Goal: Task Accomplishment & Management: Manage account settings

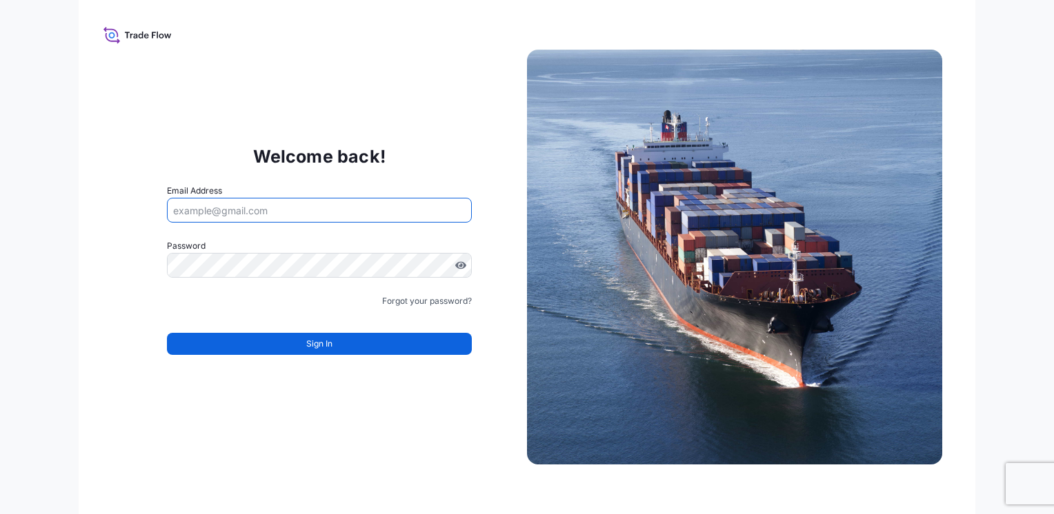
click at [261, 216] on input "Email Address" at bounding box center [319, 210] width 305 height 25
type input "[EMAIL_ADDRESS][DOMAIN_NAME]"
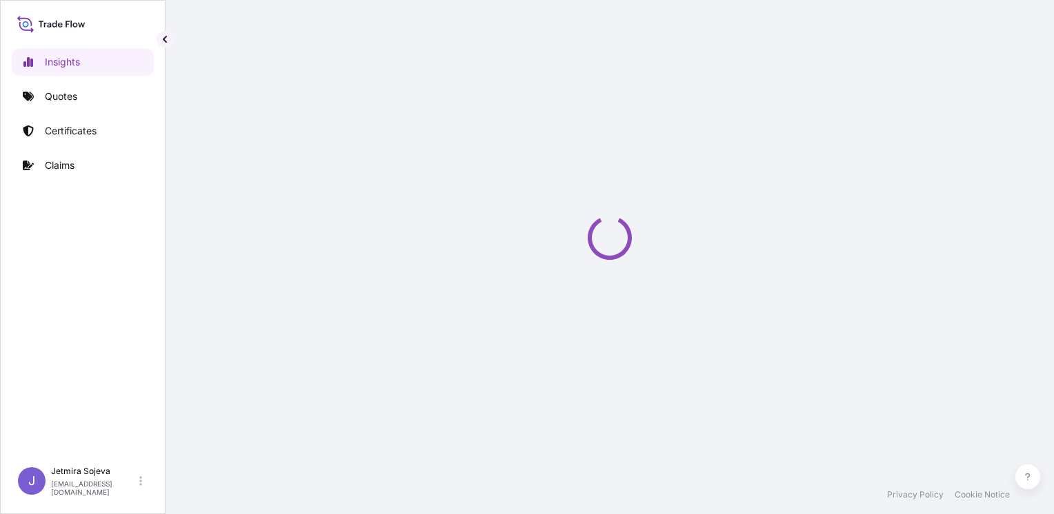
select select "2025"
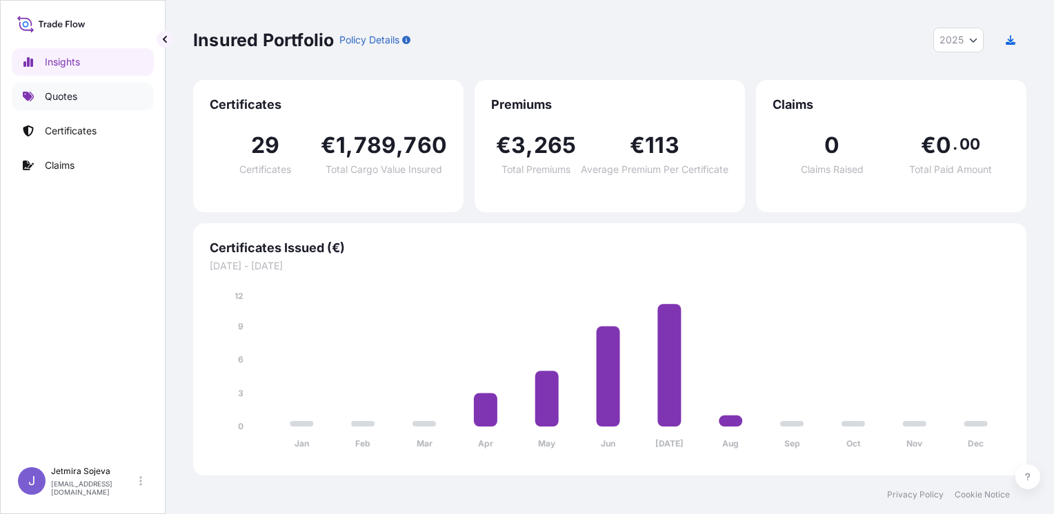
click at [66, 93] on p "Quotes" at bounding box center [61, 97] width 32 height 14
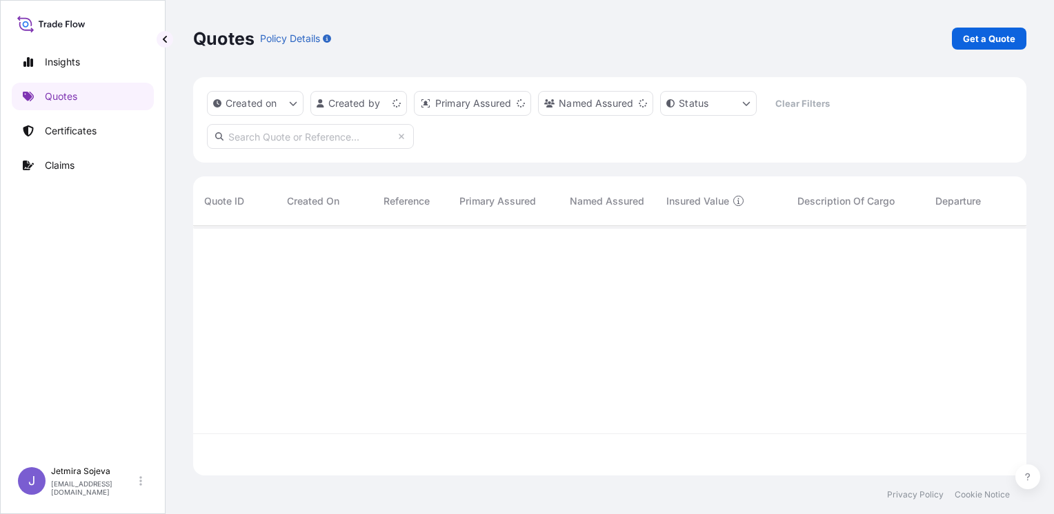
scroll to position [247, 822]
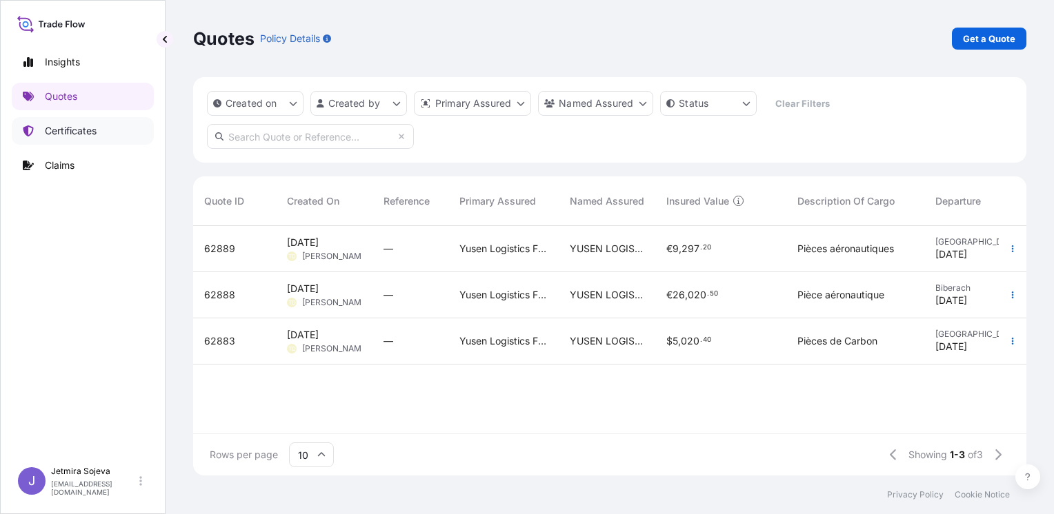
click at [103, 135] on link "Certificates" at bounding box center [83, 131] width 142 height 28
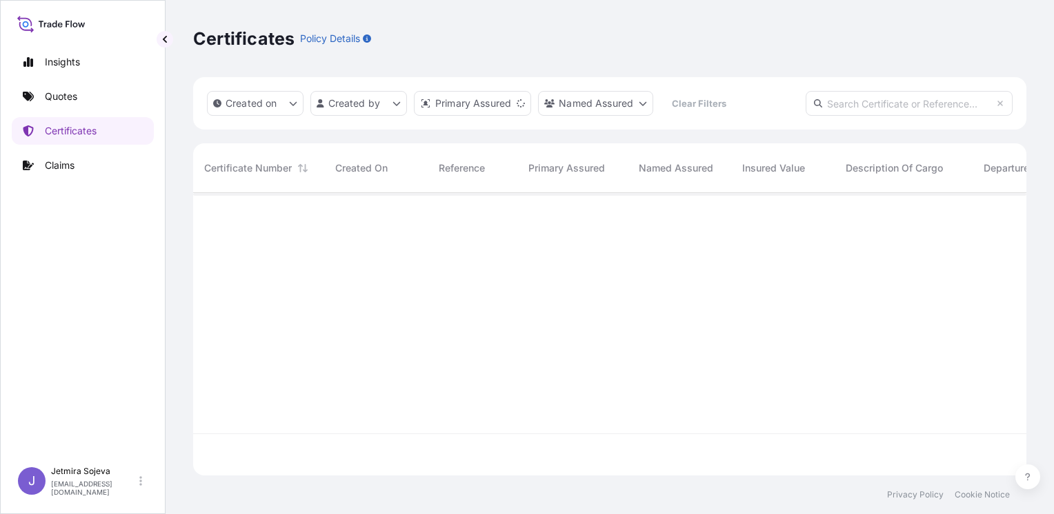
scroll to position [280, 822]
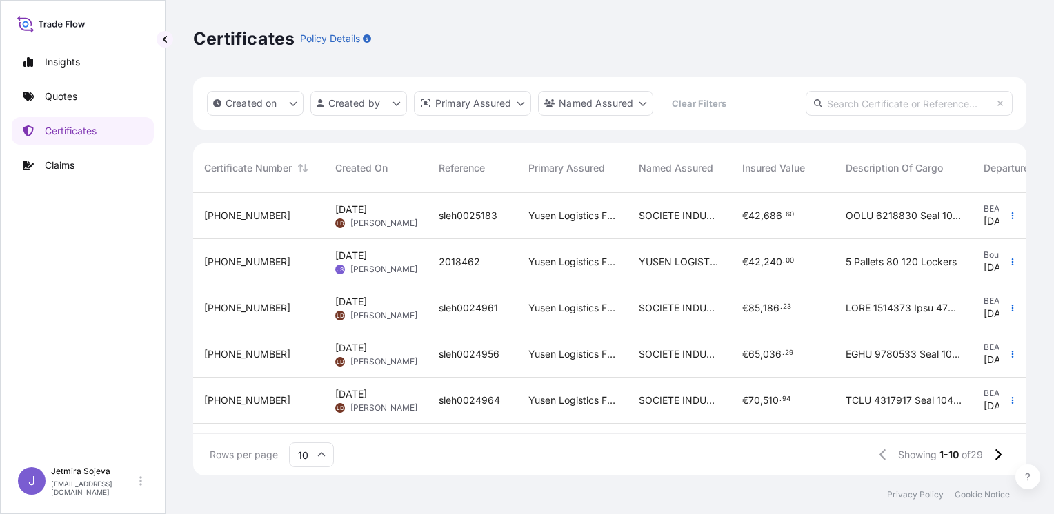
click at [265, 264] on div "31730-20-2" at bounding box center [258, 262] width 109 height 14
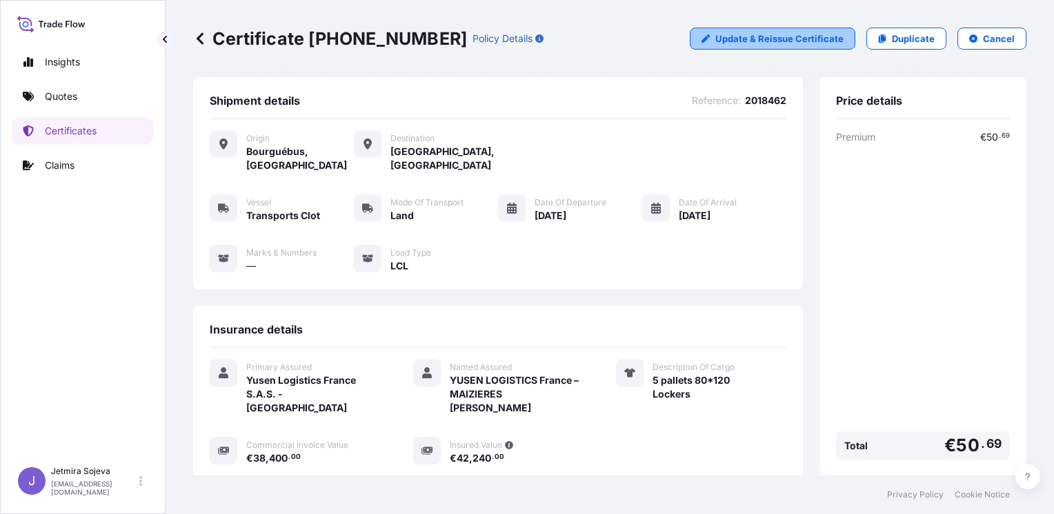
click at [786, 47] on link "Update & Reissue Certificate" at bounding box center [772, 39] width 165 height 22
select select "Land"
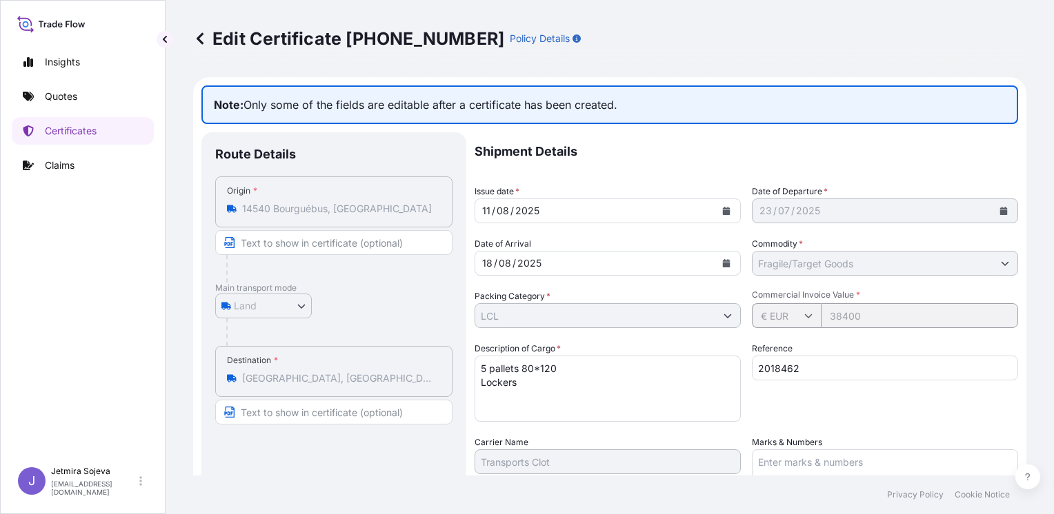
click at [725, 263] on button "Calendar" at bounding box center [726, 263] width 22 height 22
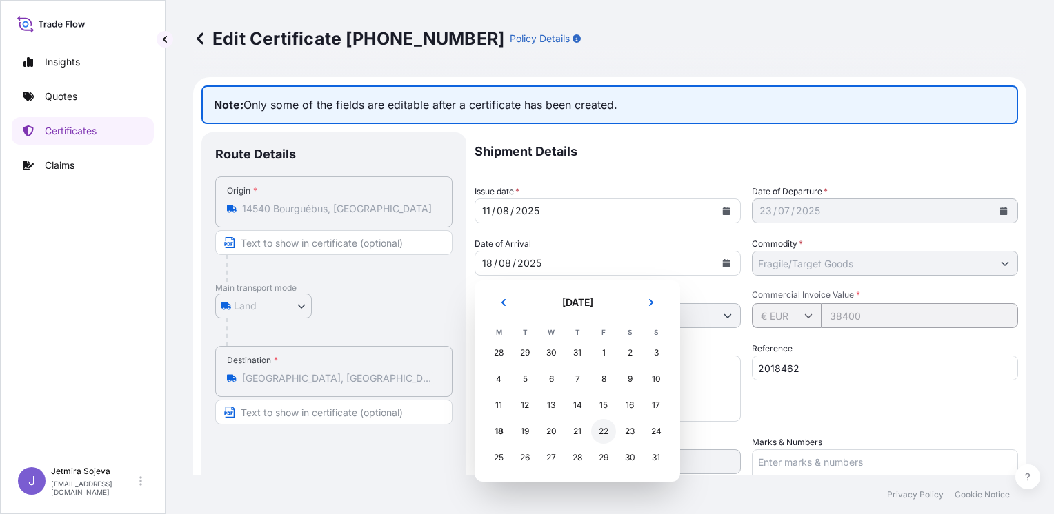
click at [612, 434] on div "22" at bounding box center [603, 431] width 25 height 25
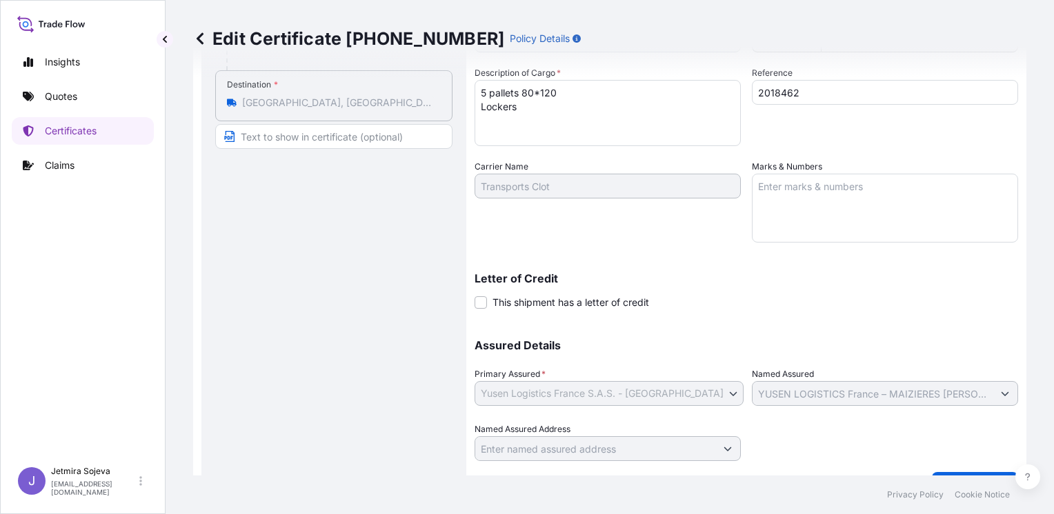
scroll to position [306, 0]
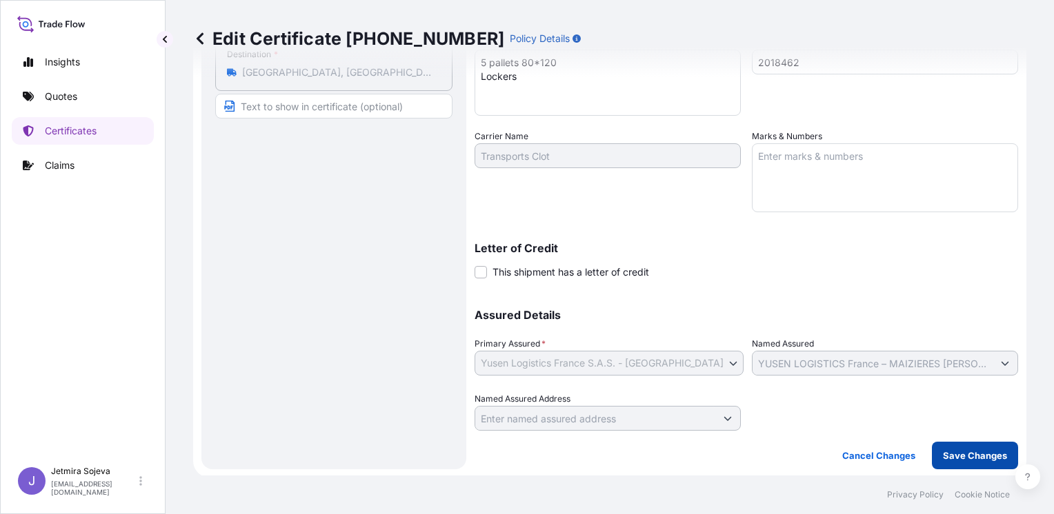
click at [974, 457] on p "Save Changes" at bounding box center [975, 456] width 64 height 14
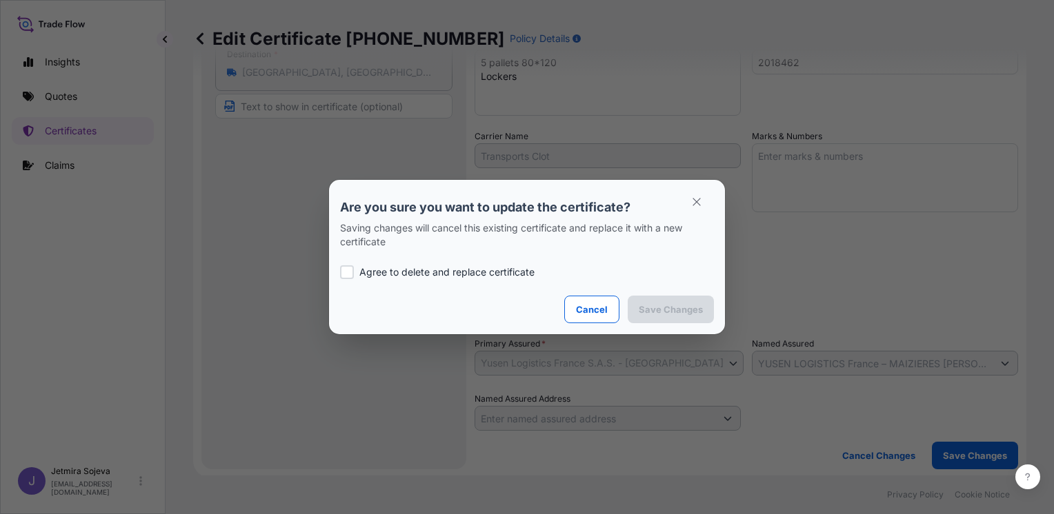
click at [414, 275] on p "Agree to delete and replace certificate" at bounding box center [446, 272] width 175 height 14
checkbox input "true"
click at [683, 313] on p "Save Changes" at bounding box center [671, 310] width 64 height 14
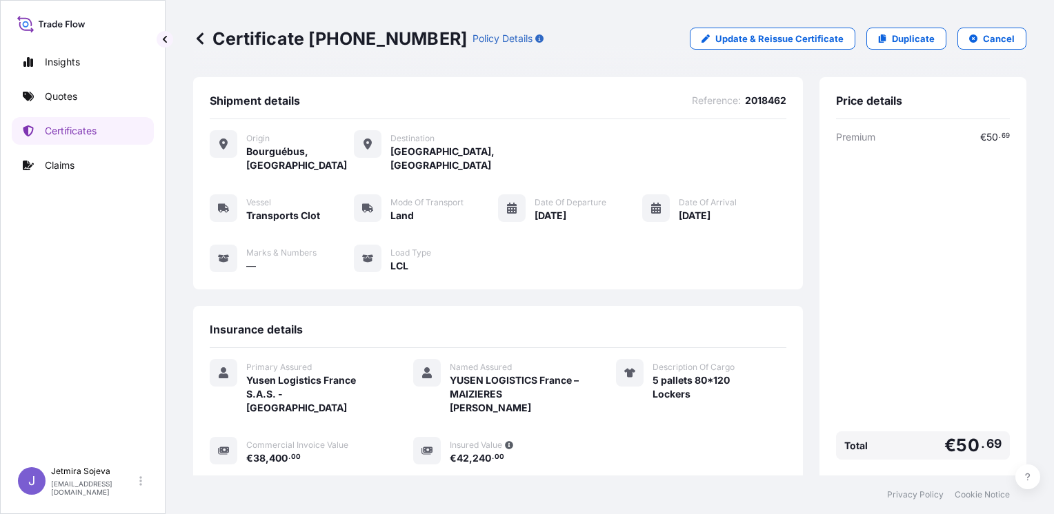
drag, startPoint x: 80, startPoint y: 30, endPoint x: 73, endPoint y: 26, distance: 8.0
click at [80, 30] on icon at bounding box center [51, 24] width 68 height 20
drag, startPoint x: 65, startPoint y: 26, endPoint x: 58, endPoint y: 29, distance: 7.4
click at [66, 27] on icon at bounding box center [51, 24] width 68 height 20
click at [74, 25] on icon at bounding box center [51, 24] width 68 height 20
